Goal: Task Accomplishment & Management: Use online tool/utility

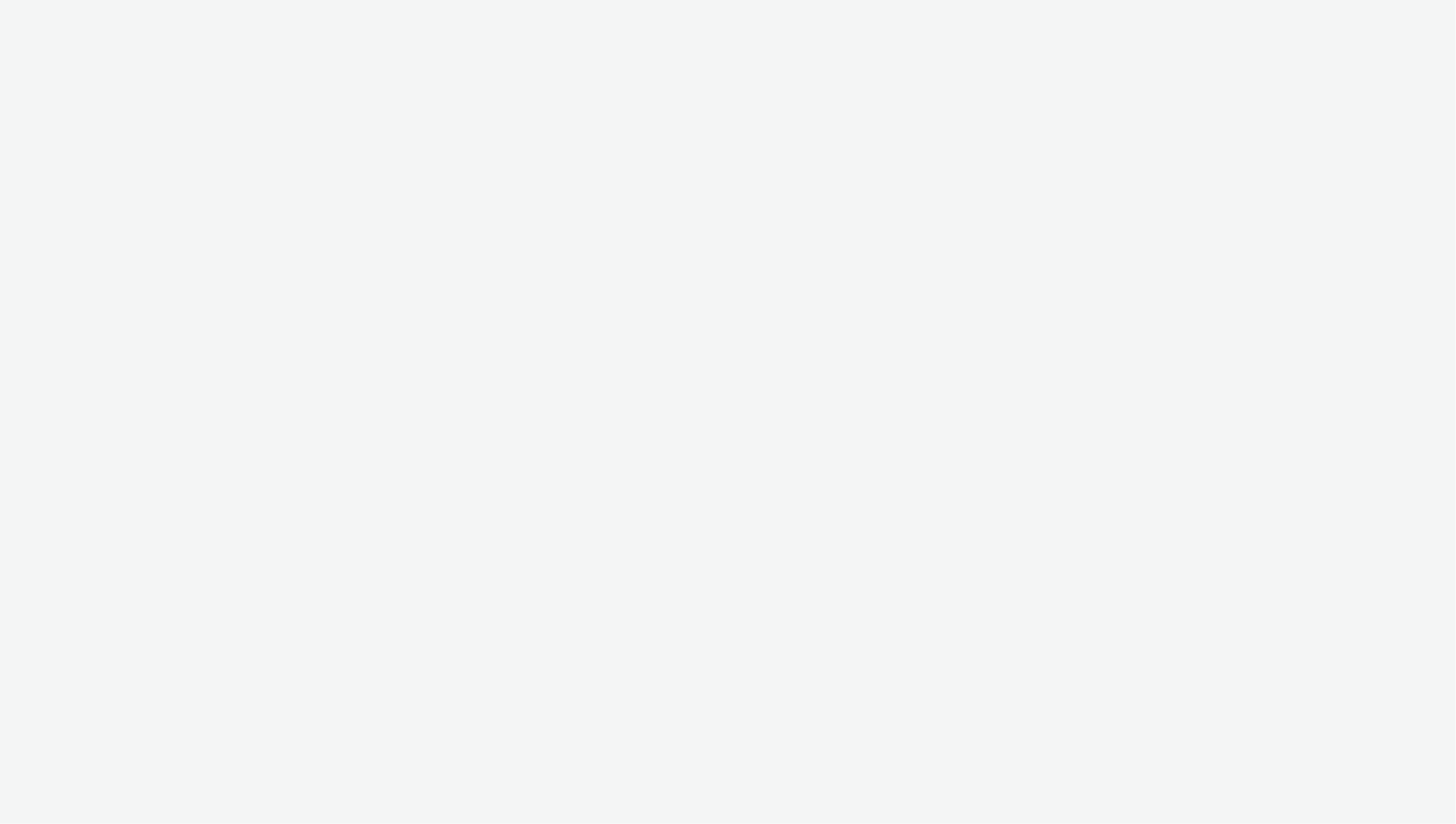
select select "ac009755-aa48-4799-8050-7a339a378eb8"
select select "79162ed7-0017-4339-93b0-3399b708648f"
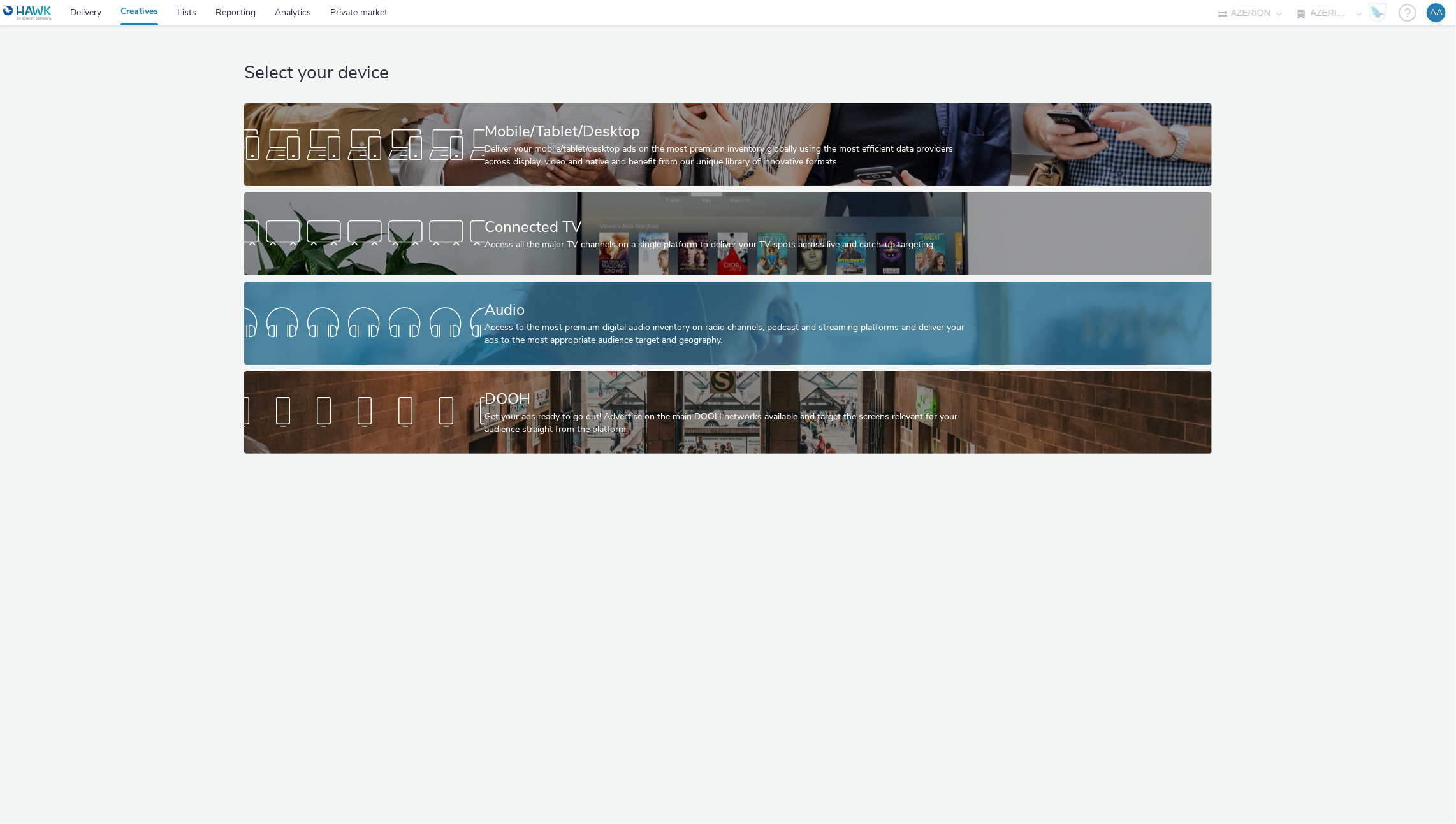
click at [535, 289] on div "Audio Access to the most premium digital audio inventory on radio channels, pod…" at bounding box center [726, 323] width 481 height 83
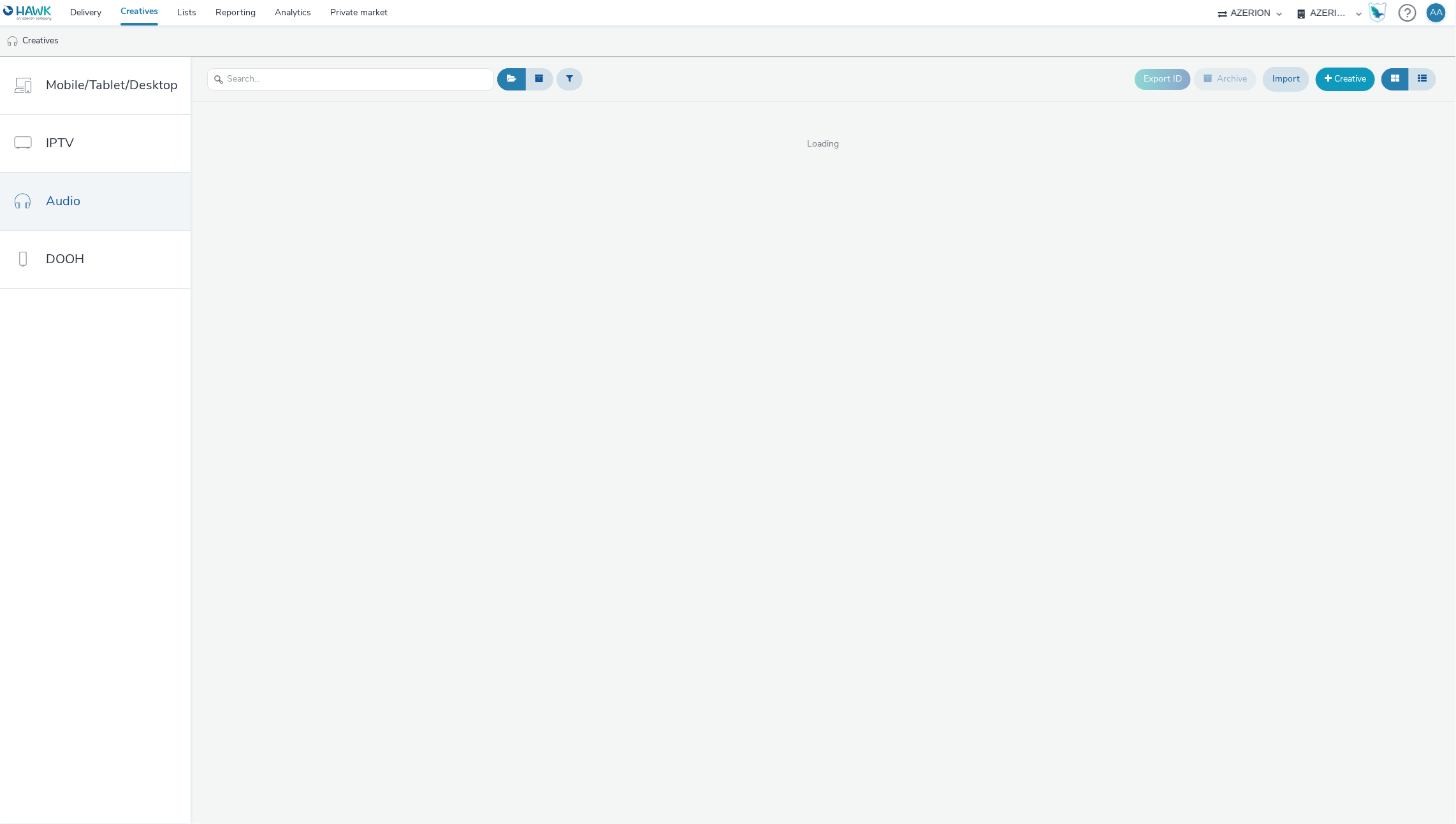
click at [1324, 69] on link "Creative" at bounding box center [1345, 78] width 60 height 22
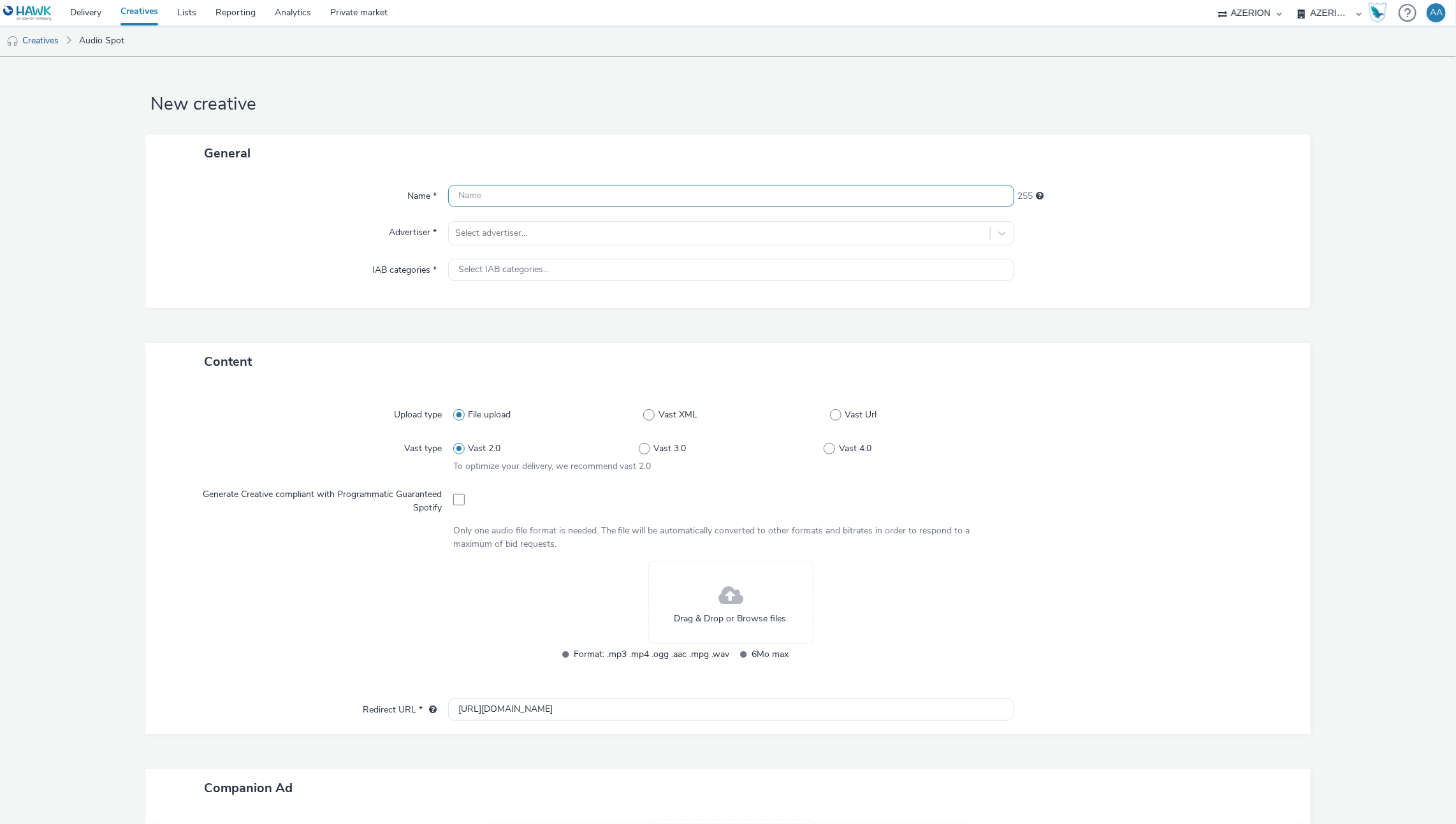
click at [596, 196] on input "text" at bounding box center [730, 195] width 566 height 22
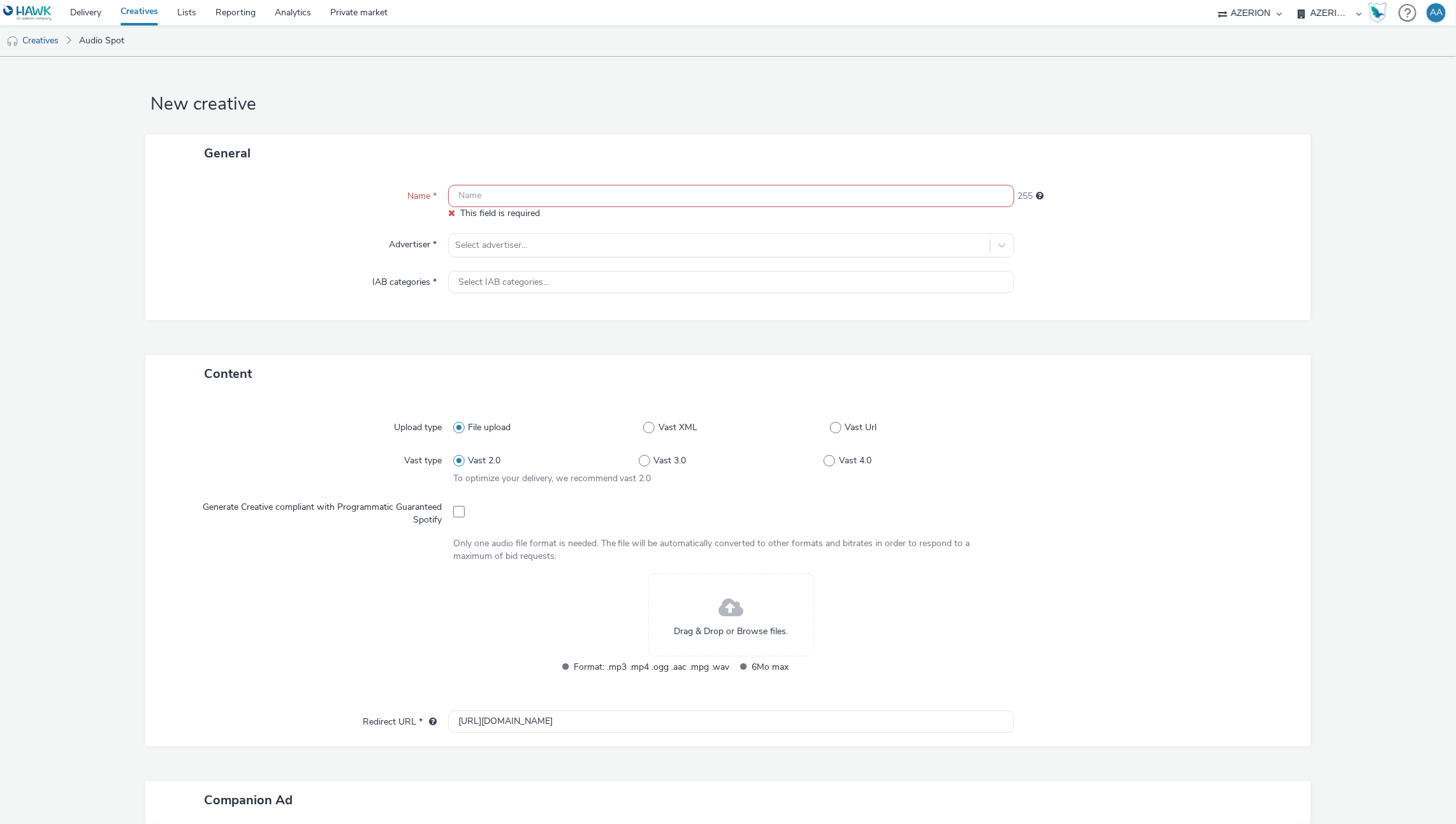
paste input "FR_Mediarun_FoireEuropéenne_AudioDigital_2025"
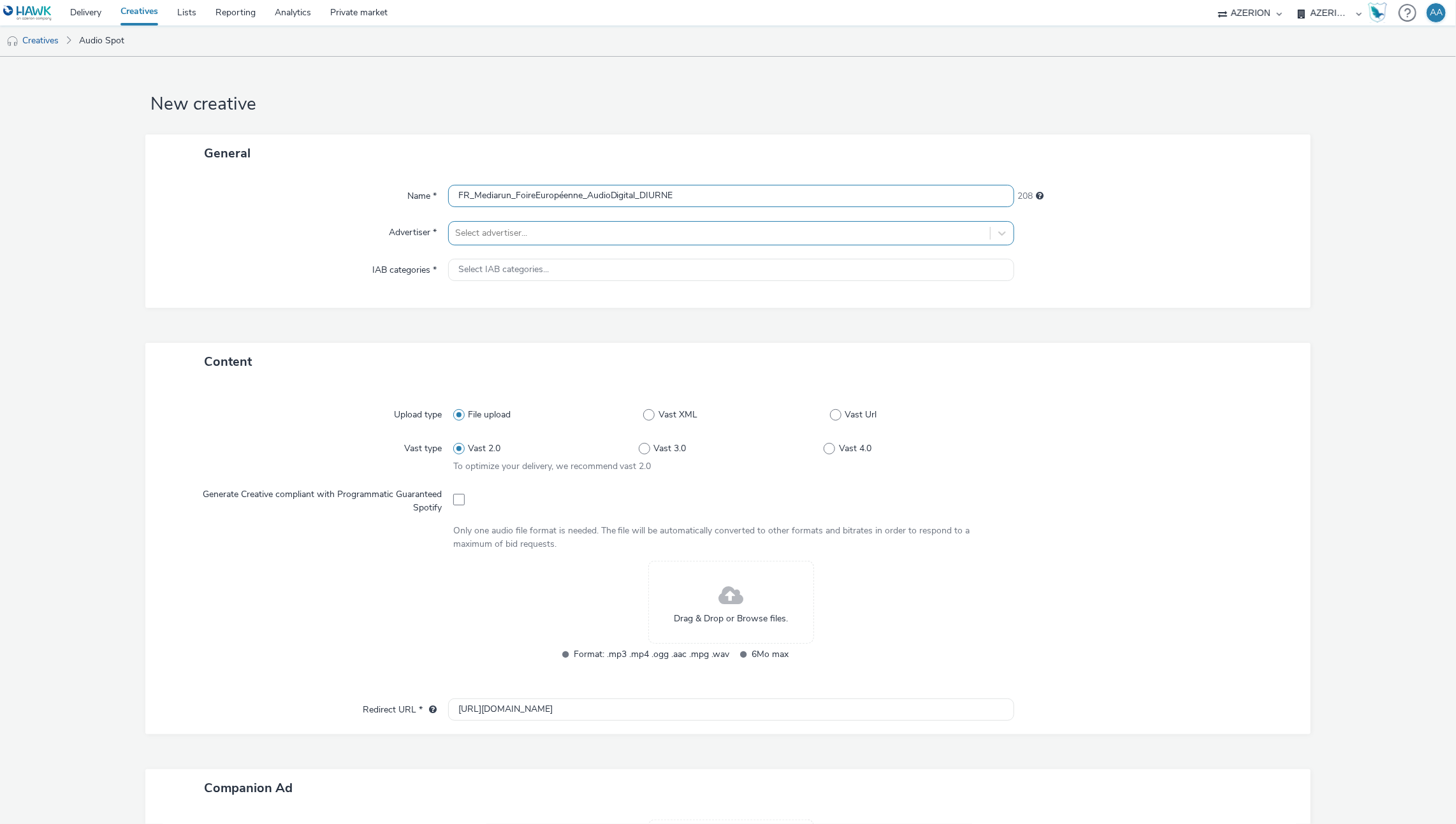
type input "FR_Mediarun_FoireEuropéenne_AudioDigital_DIURNE"
click at [548, 234] on div at bounding box center [719, 234] width 529 height 16
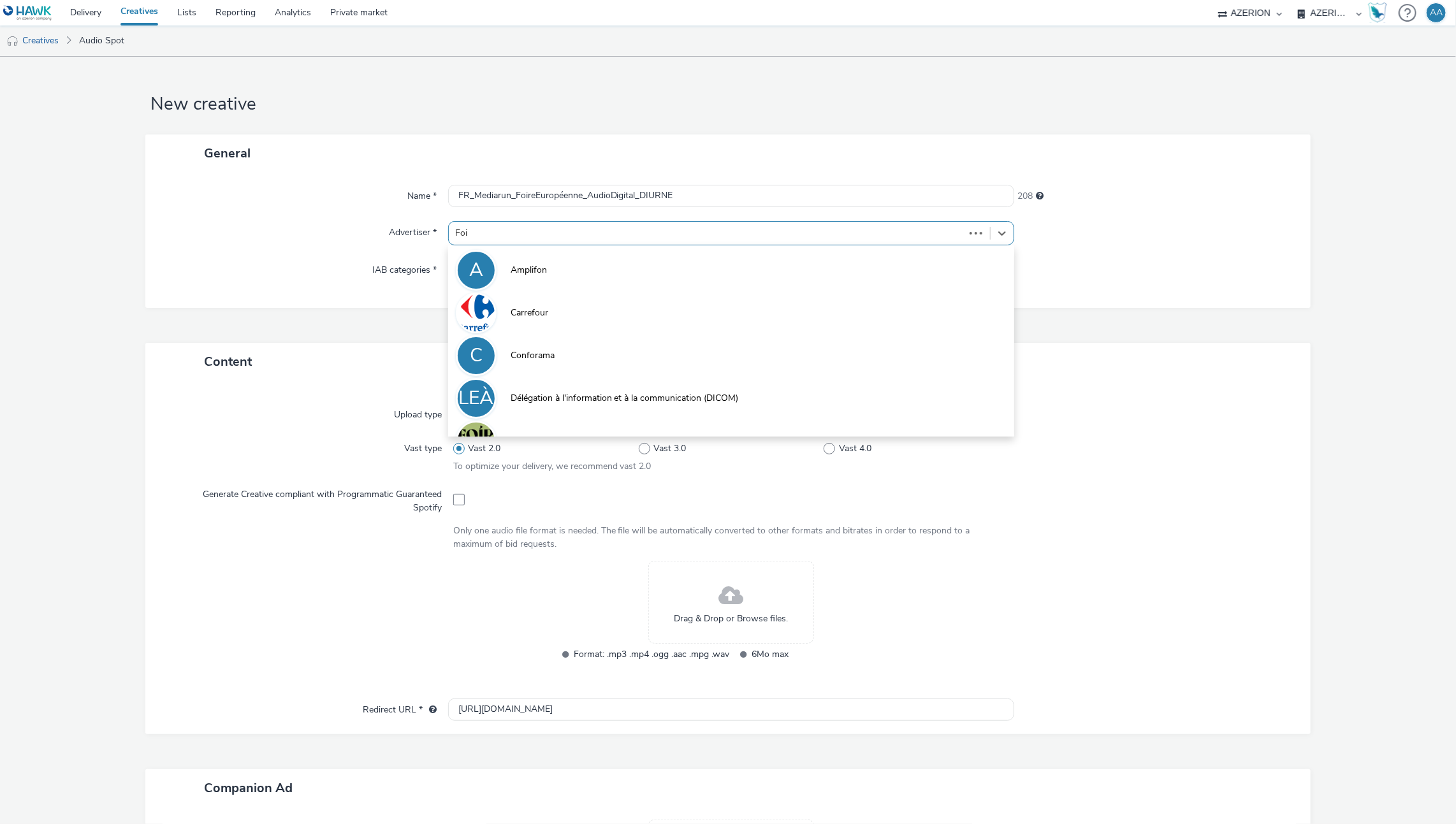
type input "Foire"
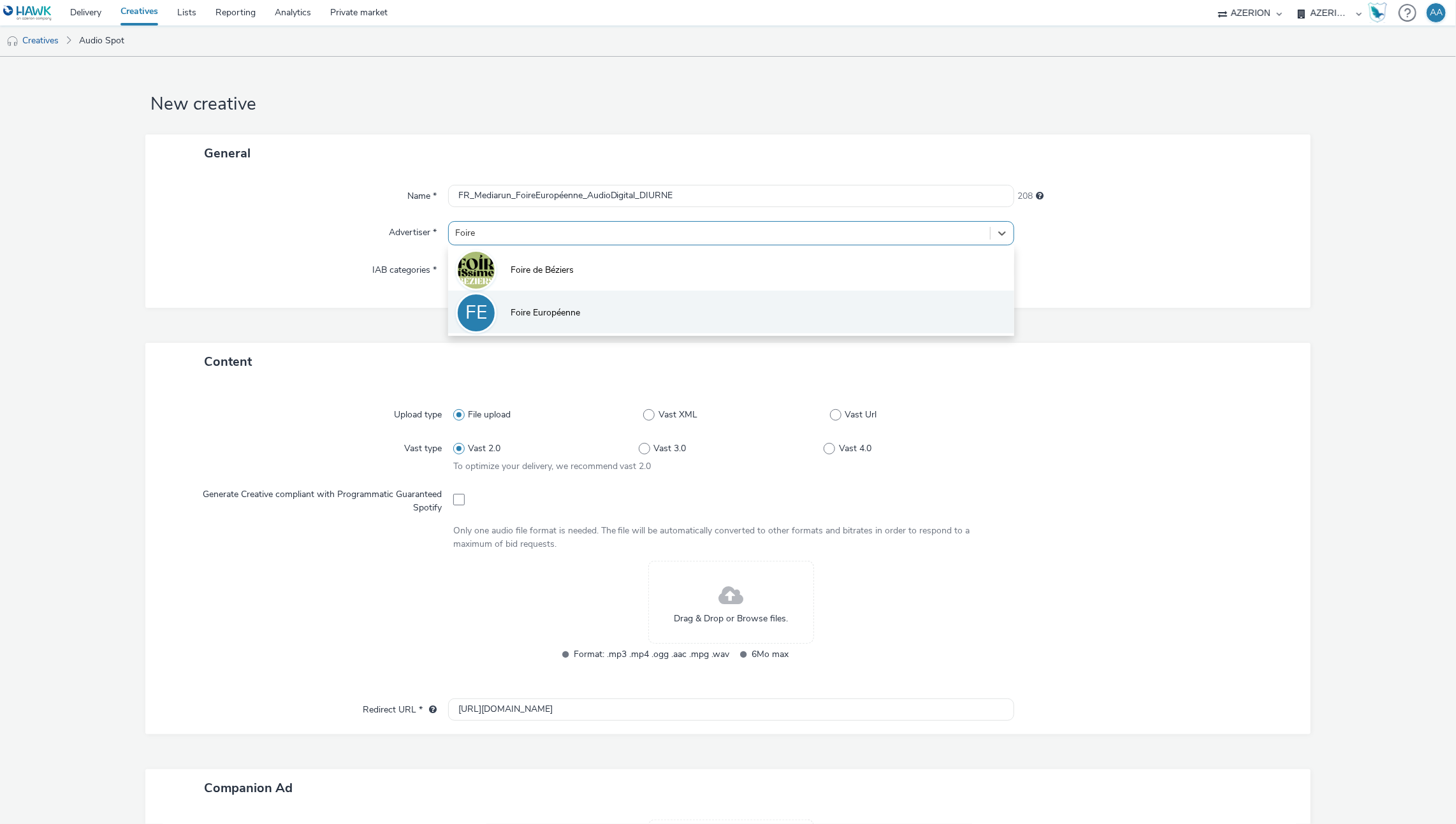
click at [543, 300] on li "FE Foire Européenne" at bounding box center [730, 312] width 566 height 43
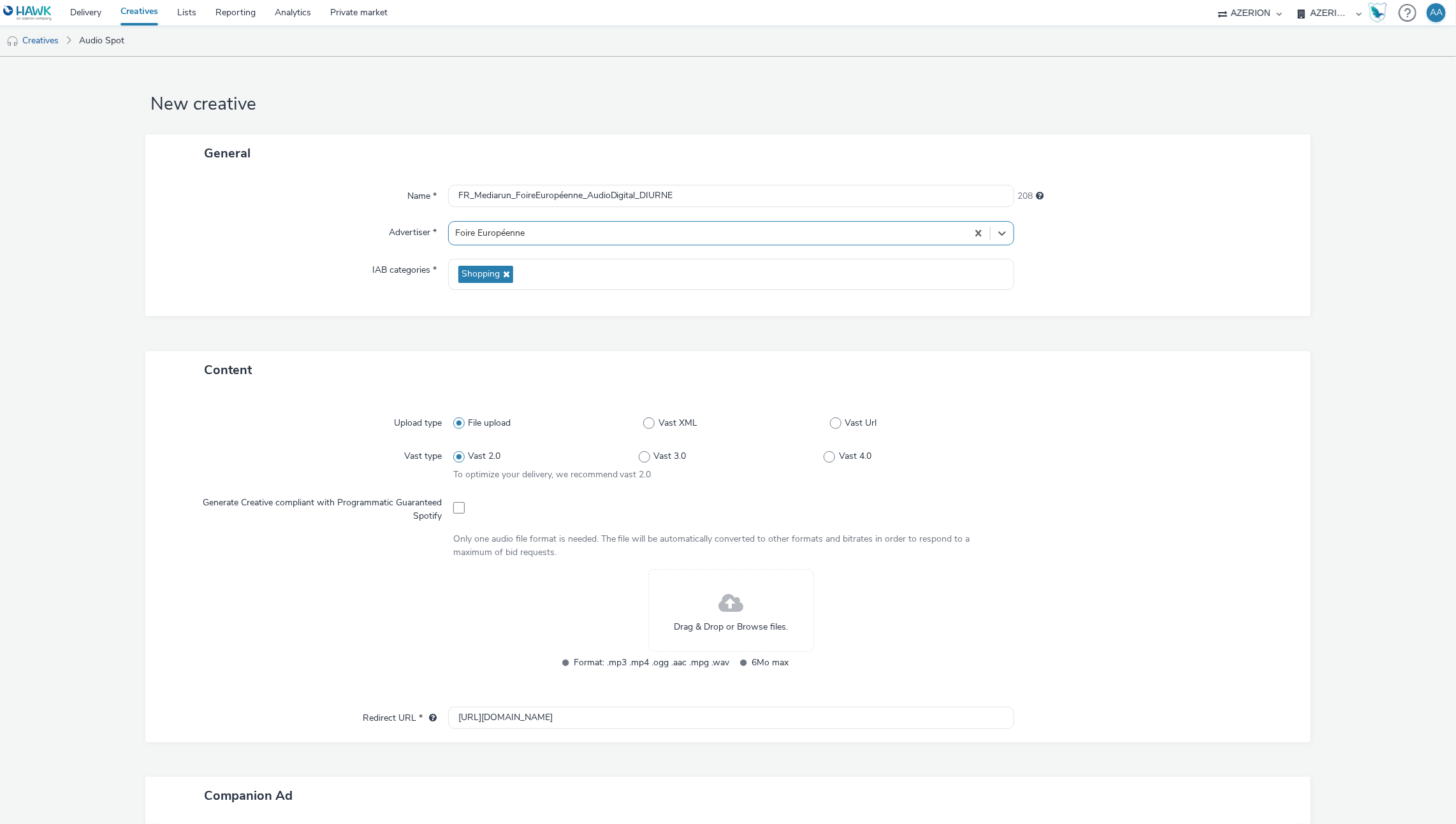
scroll to position [36, 0]
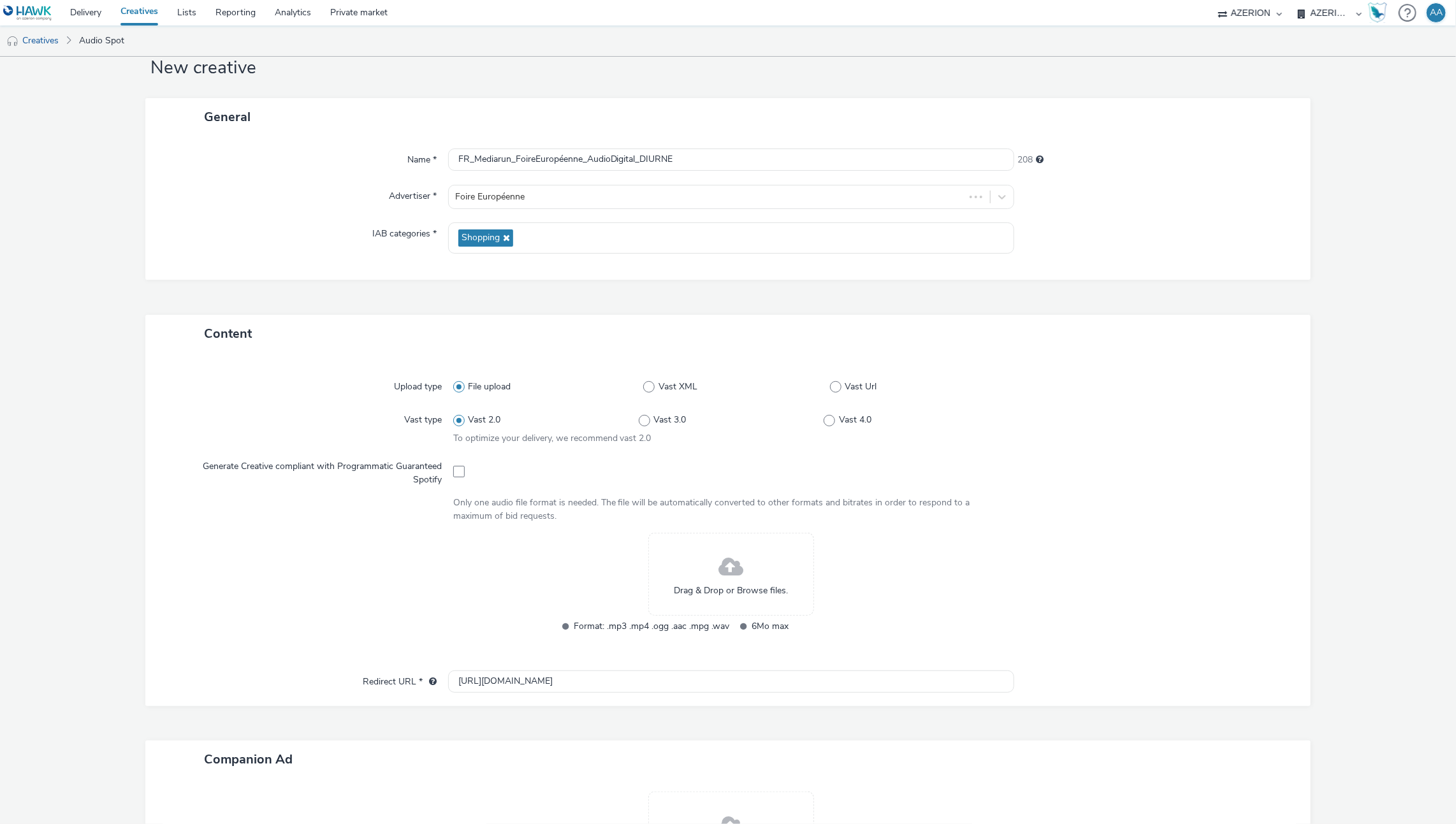
click at [718, 557] on span at bounding box center [729, 567] width 24 height 34
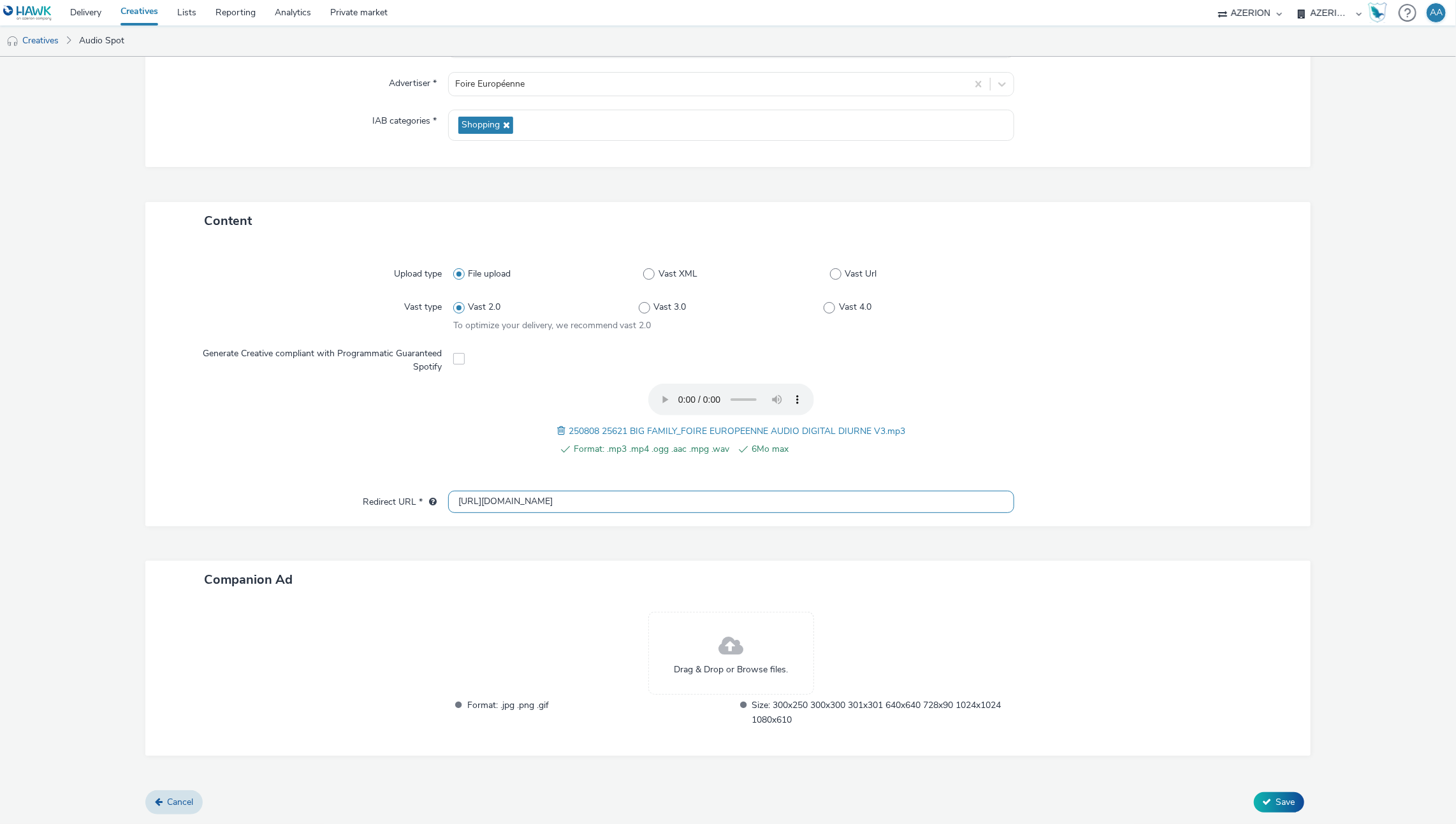
scroll to position [146, 0]
click at [471, 503] on input "[URL][DOMAIN_NAME]" at bounding box center [730, 504] width 566 height 22
type input "[URL][DOMAIN_NAME]"
click at [1231, 326] on div at bounding box center [1148, 317] width 278 height 36
click at [1262, 805] on icon at bounding box center [1266, 804] width 9 height 9
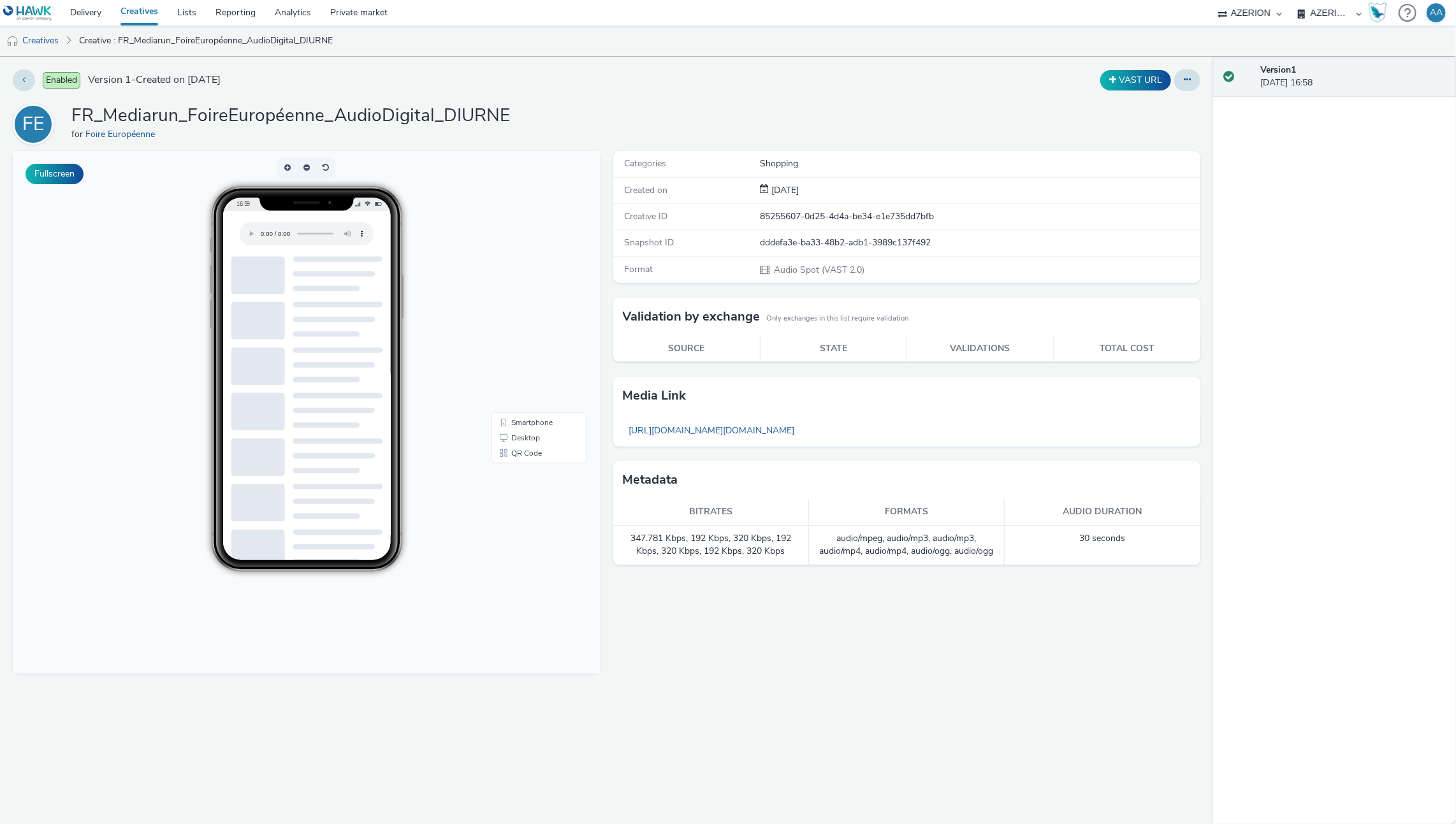
click at [143, 14] on link "Creatives" at bounding box center [139, 13] width 57 height 25
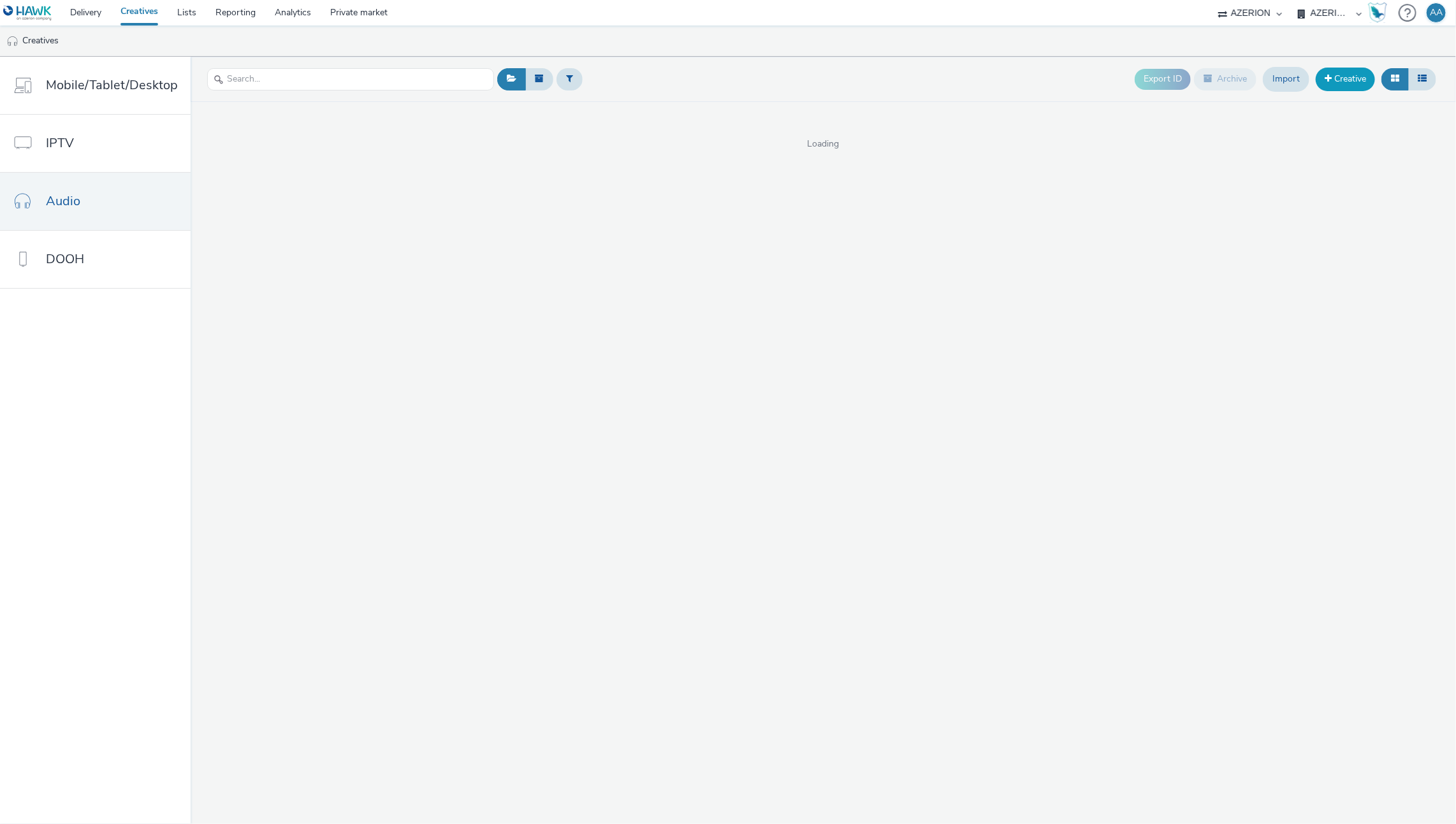
click at [1342, 75] on link "Creative" at bounding box center [1345, 78] width 60 height 22
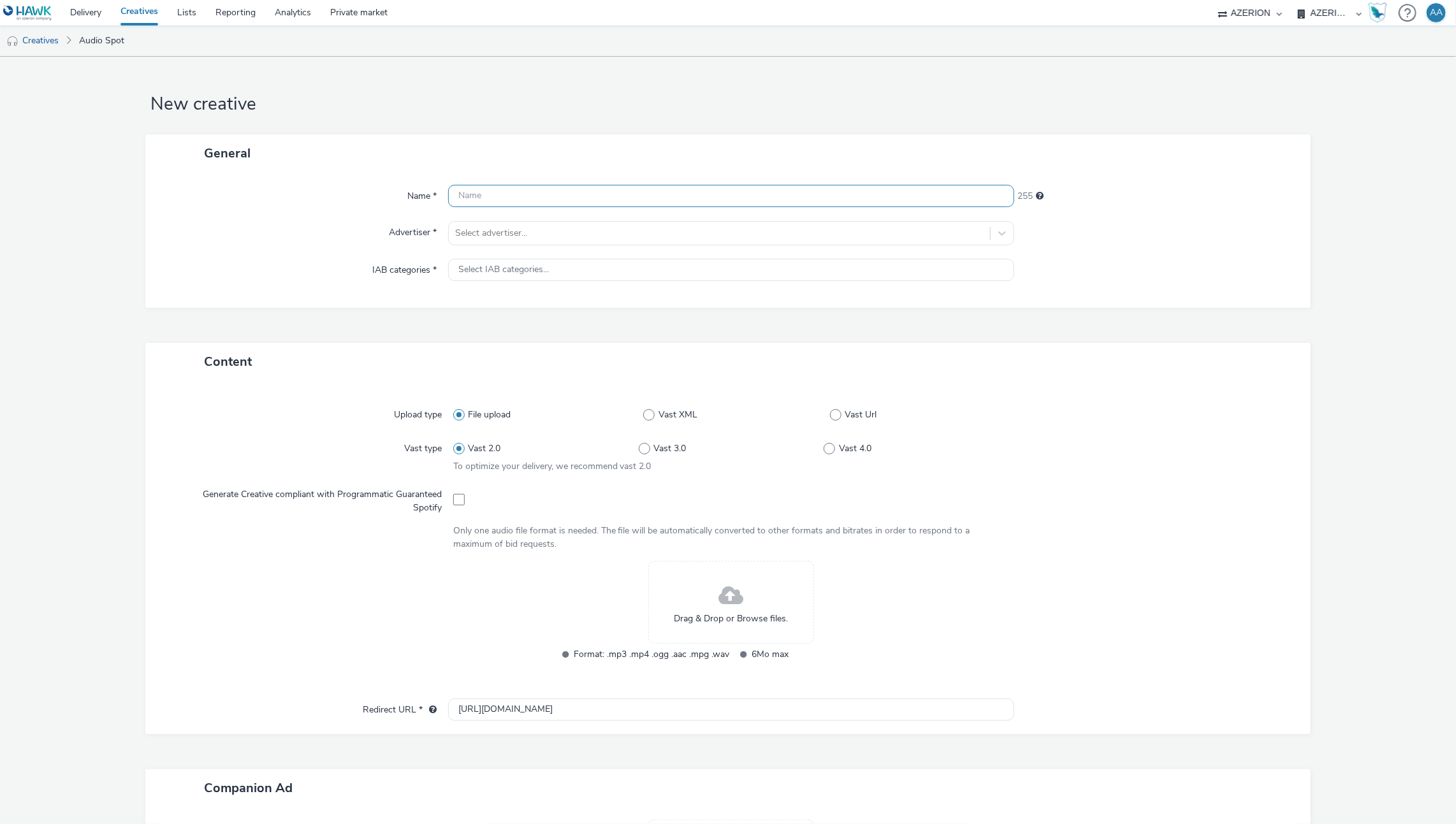
click at [539, 191] on input "text" at bounding box center [730, 195] width 566 height 22
paste input "FR_Mediarun_FoireEuropéenne_AudioDigital_2025"
type input "FR_Mediarun_FoireEuropéenne_AudioDigital_NOCTURNE"
click at [718, 228] on div at bounding box center [719, 234] width 529 height 16
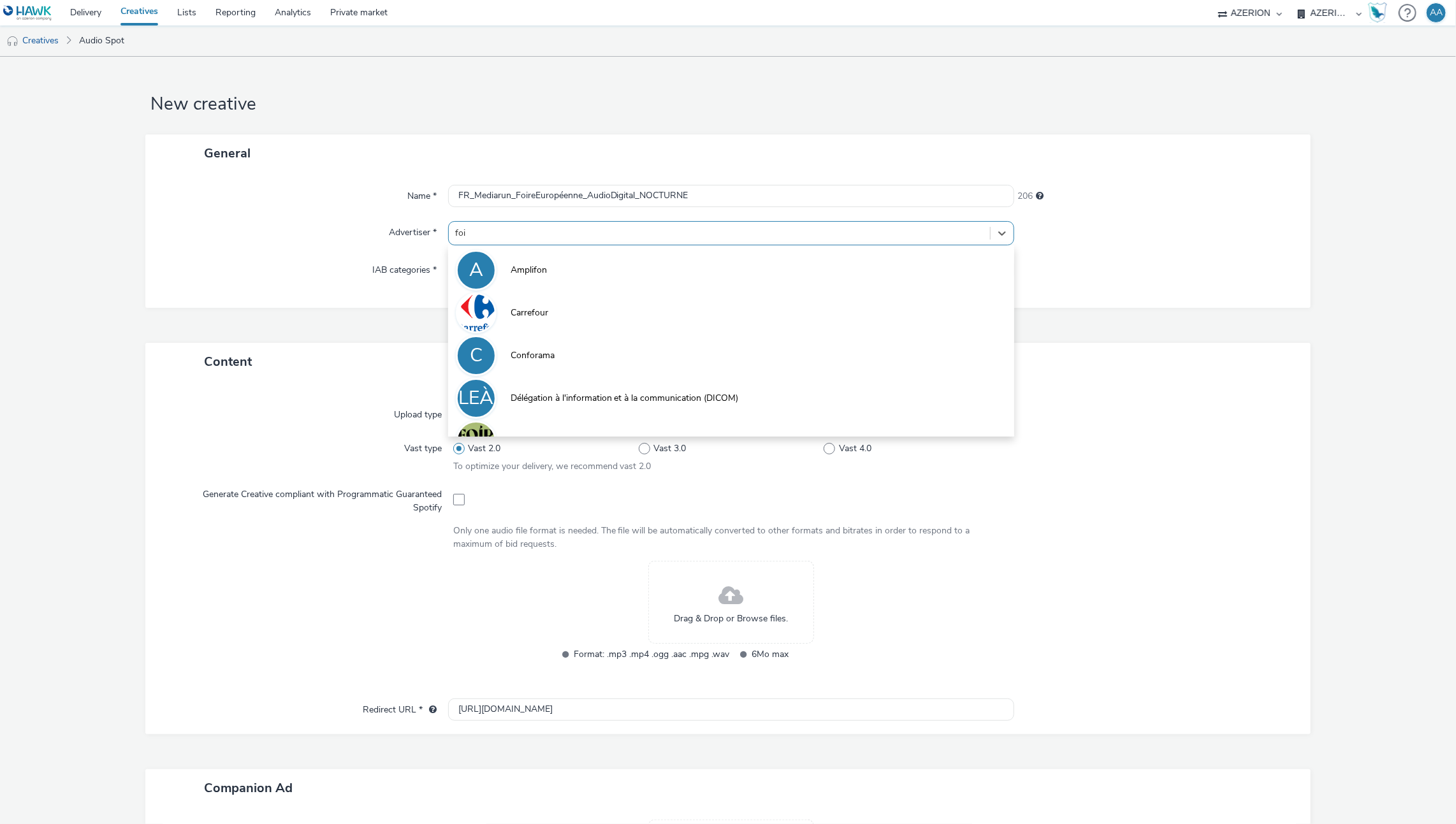
type input "foire"
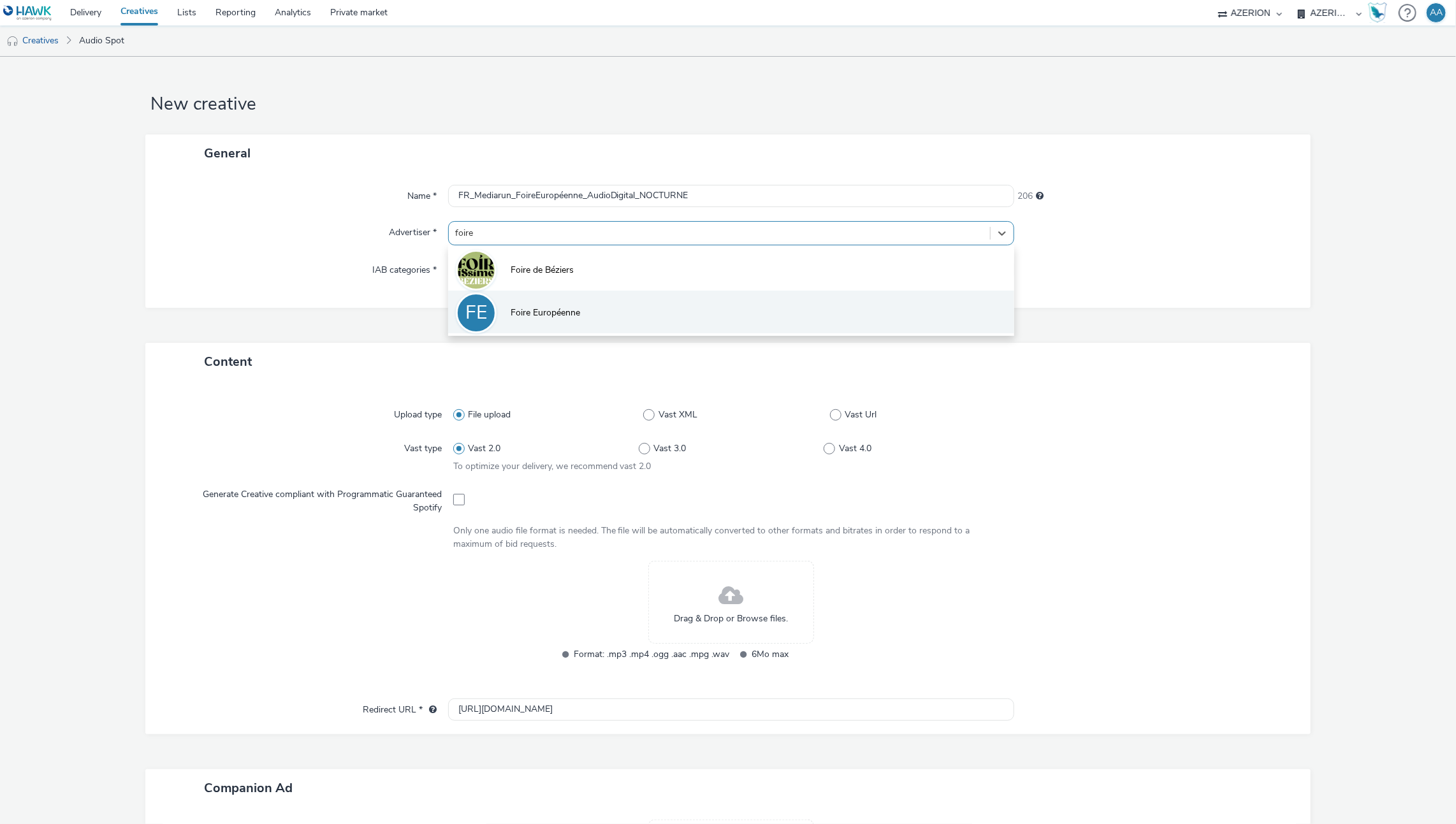
click at [678, 306] on li "FE Foire Européenne" at bounding box center [730, 312] width 566 height 43
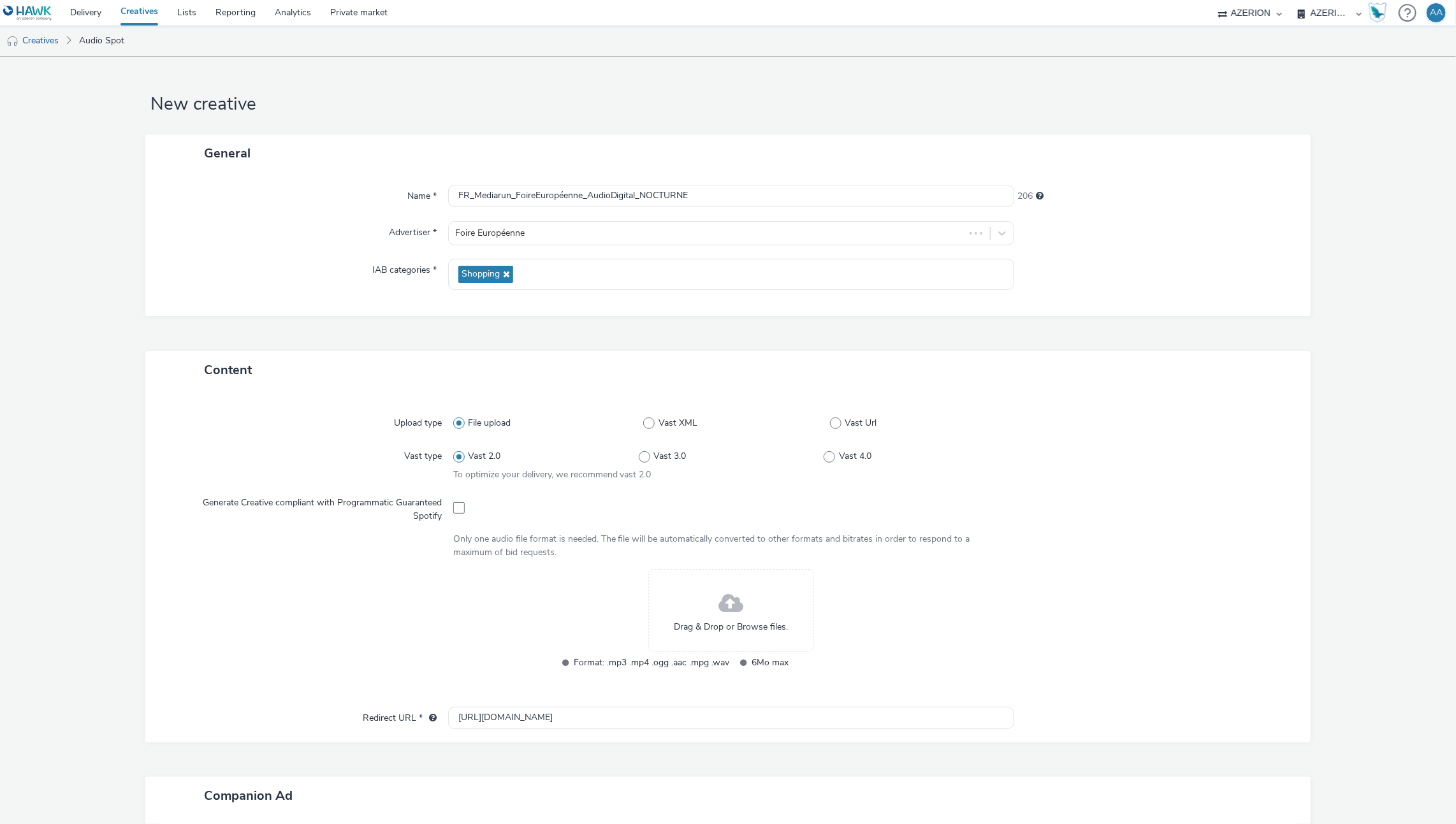
click at [659, 612] on div "Drag & Drop or Browse files." at bounding box center [730, 610] width 165 height 83
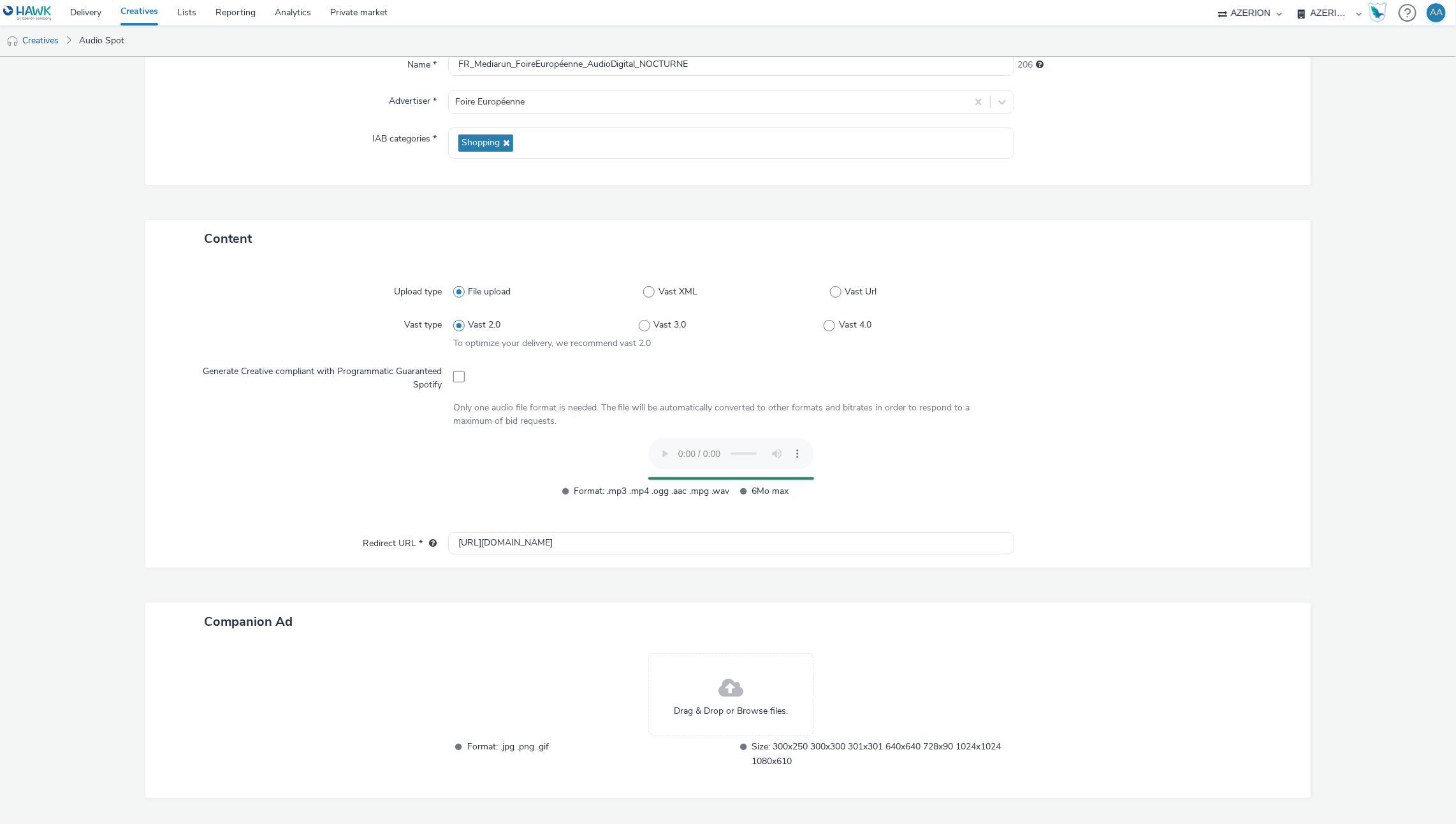
scroll to position [167, 0]
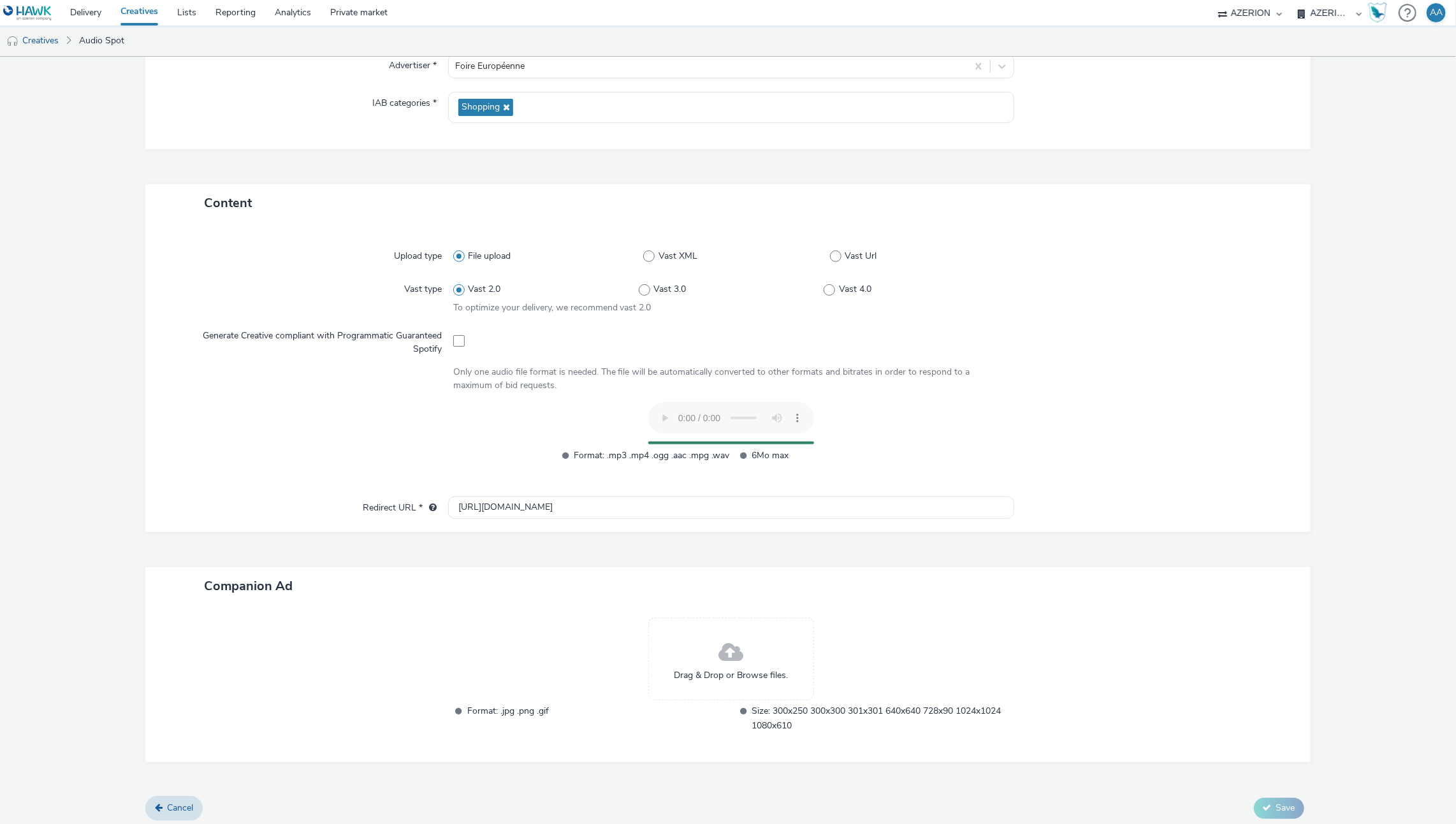
click at [1059, 419] on div at bounding box center [1148, 439] width 278 height 74
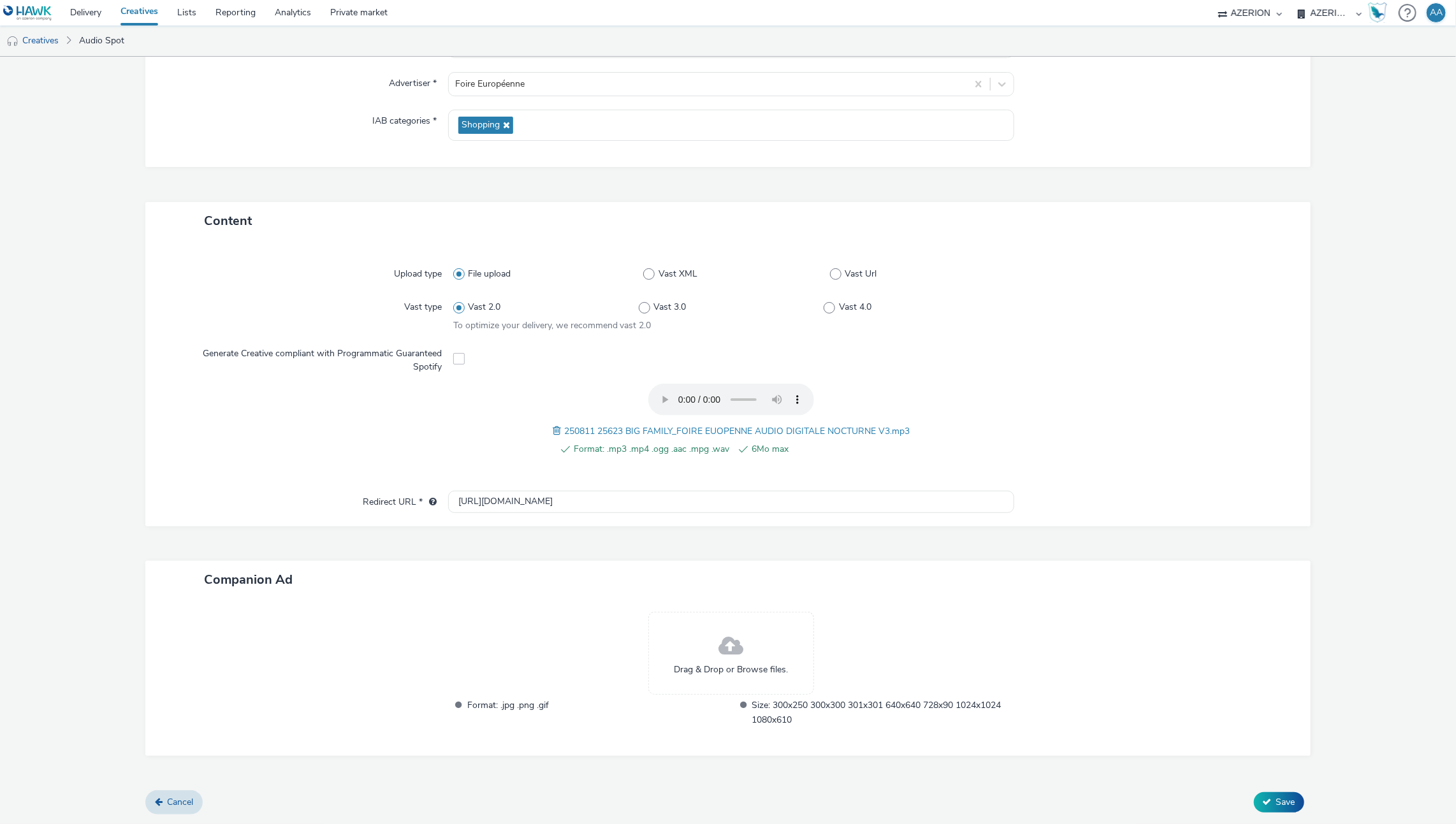
scroll to position [146, 0]
click at [1276, 801] on span "Save" at bounding box center [1286, 804] width 20 height 12
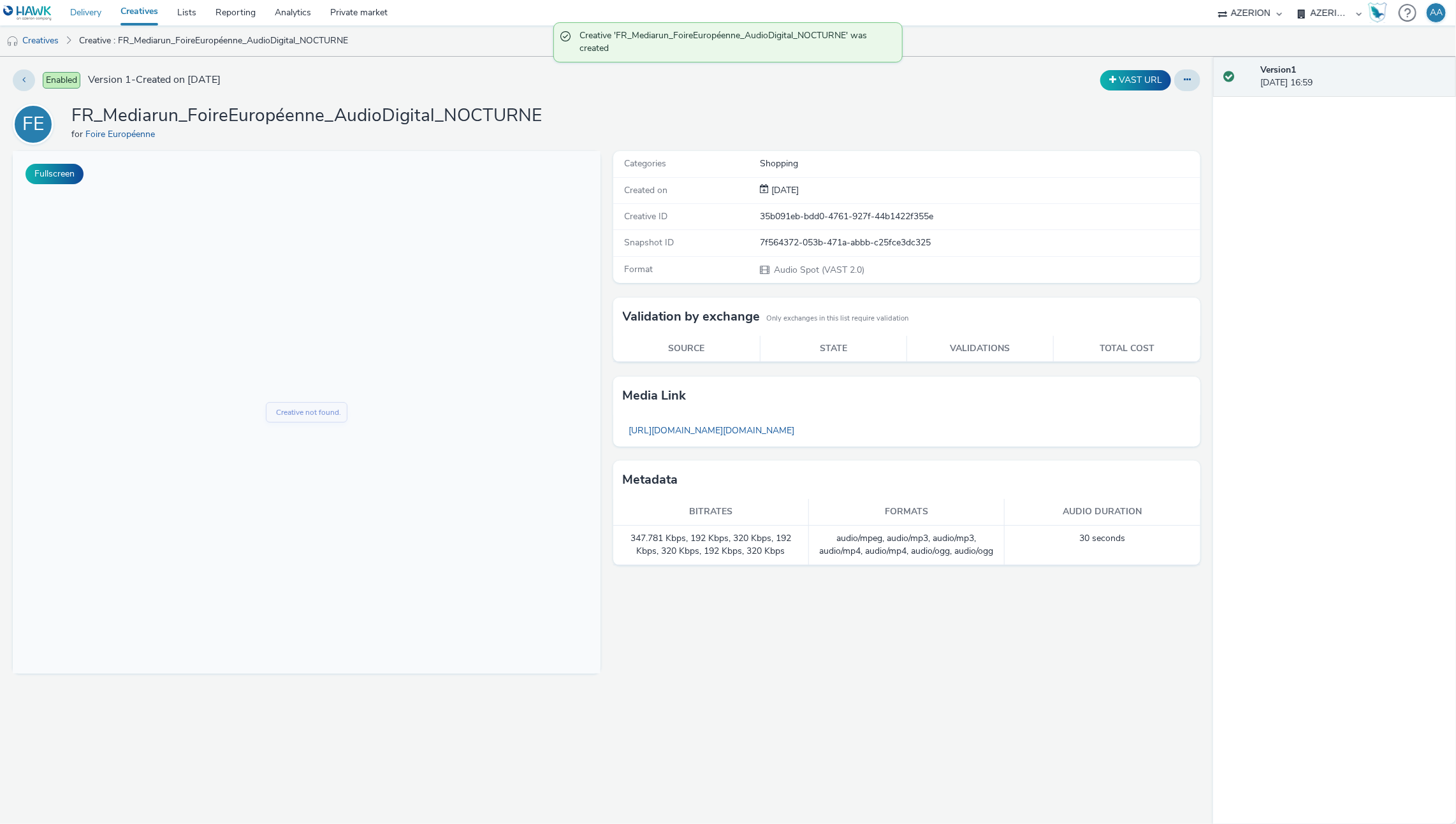
click at [76, 19] on link "Delivery" at bounding box center [85, 13] width 50 height 25
